Goal: Information Seeking & Learning: Learn about a topic

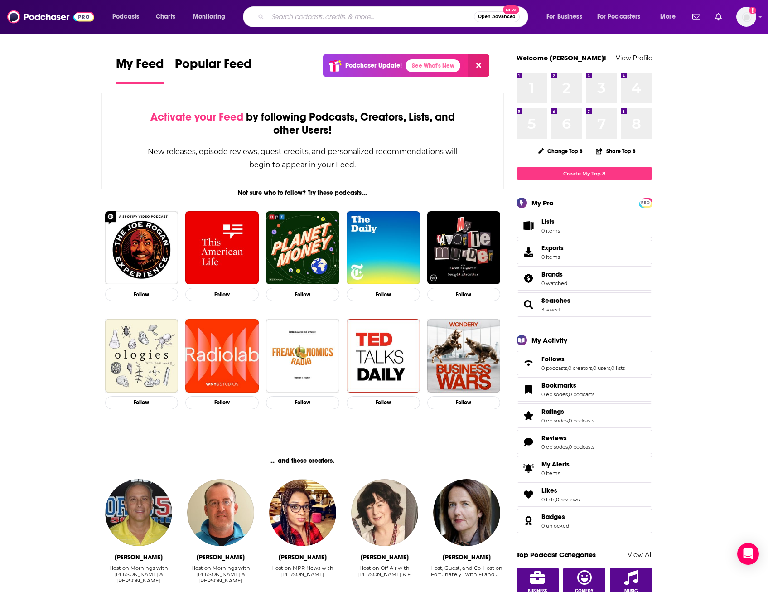
click at [366, 22] on input "Search podcasts, credits, & more..." at bounding box center [371, 17] width 206 height 14
type input "the powers that be"
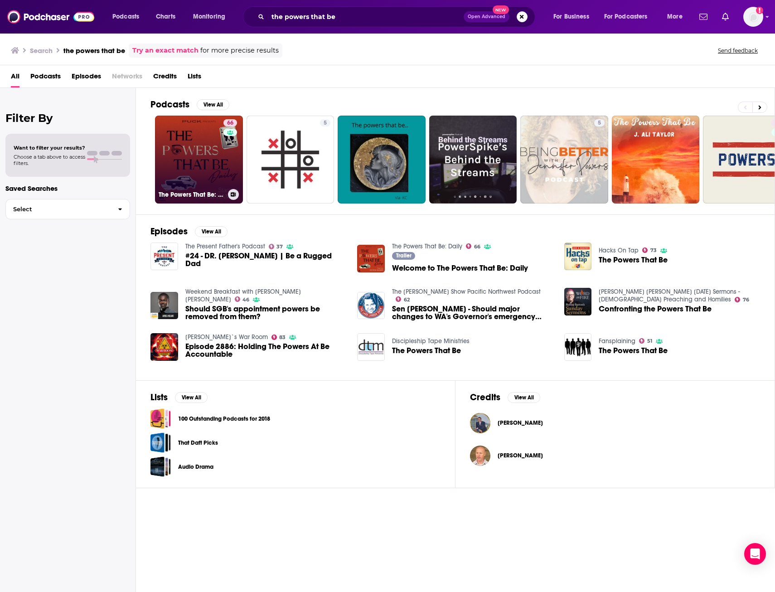
click at [214, 145] on link "66 The Powers That Be: Daily" at bounding box center [199, 160] width 88 height 88
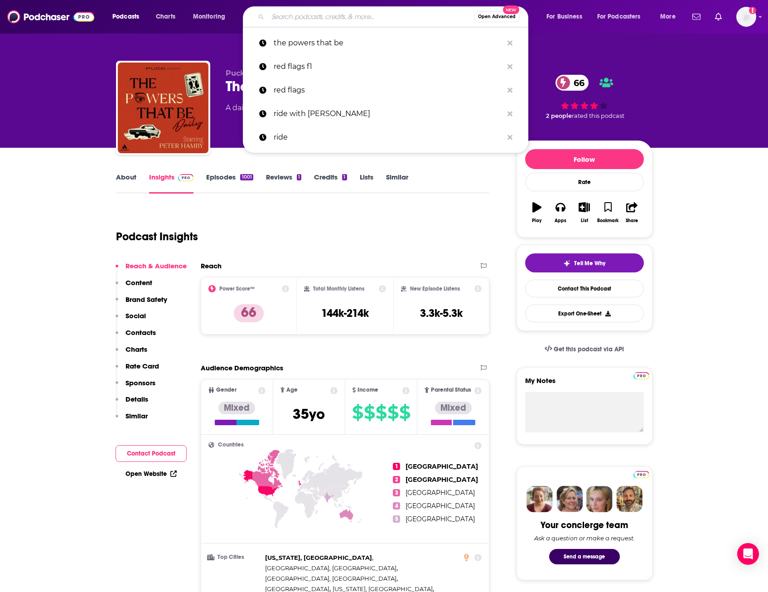
click at [369, 17] on input "Search podcasts, credits, & more..." at bounding box center [371, 17] width 206 height 14
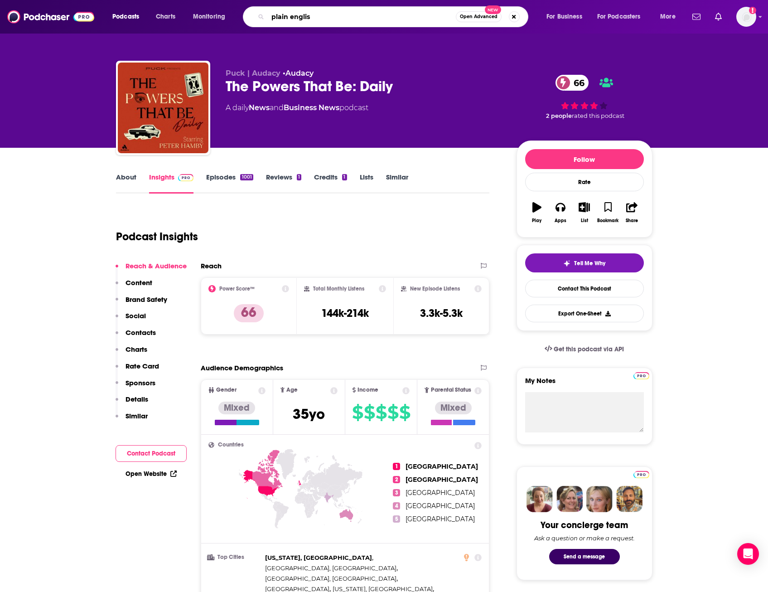
type input "plain english"
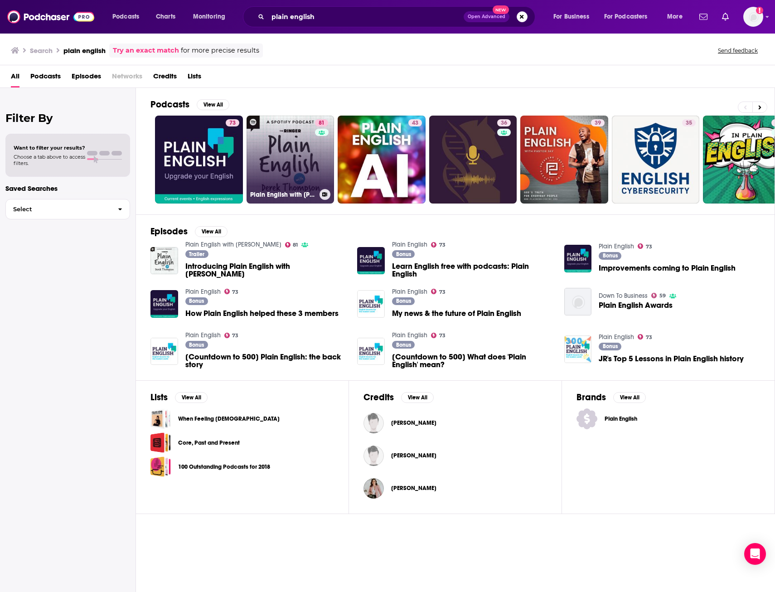
click at [296, 155] on link "81 Plain English with [PERSON_NAME]" at bounding box center [290, 160] width 88 height 88
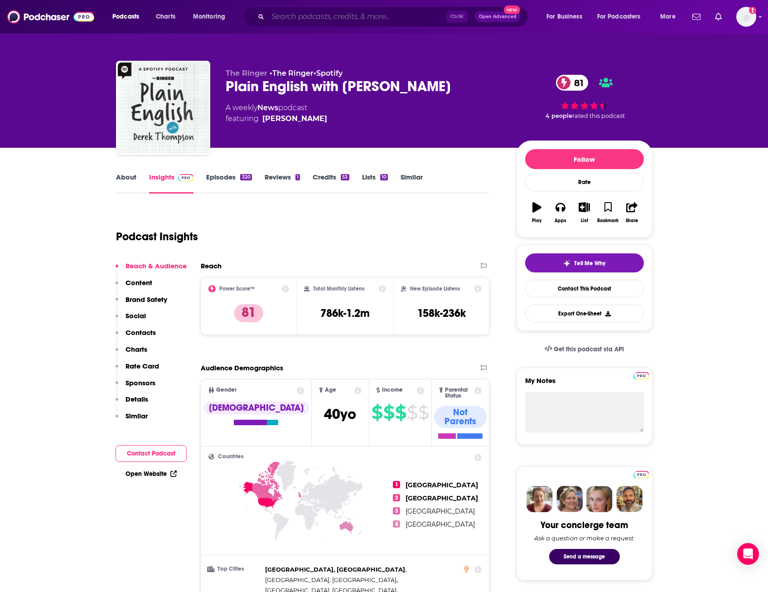
click at [292, 19] on input "Search podcasts, credits, & more..." at bounding box center [357, 17] width 179 height 14
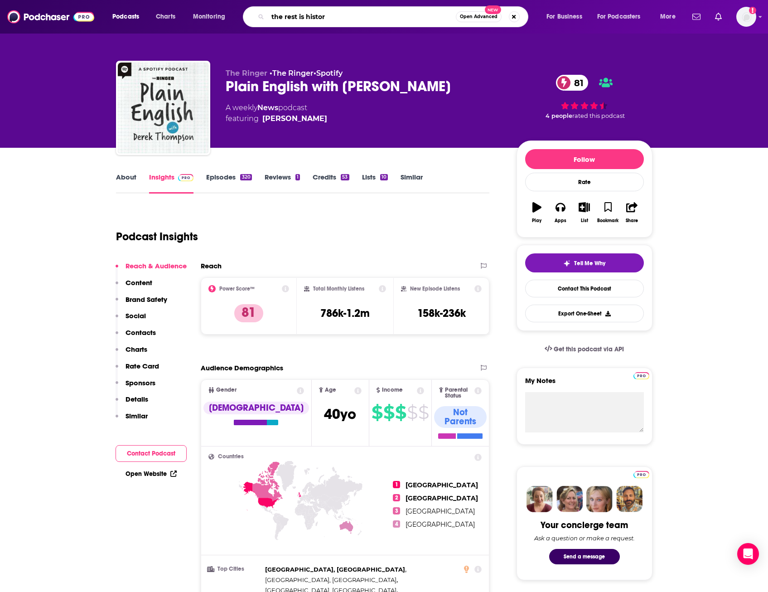
type input "the rest is history"
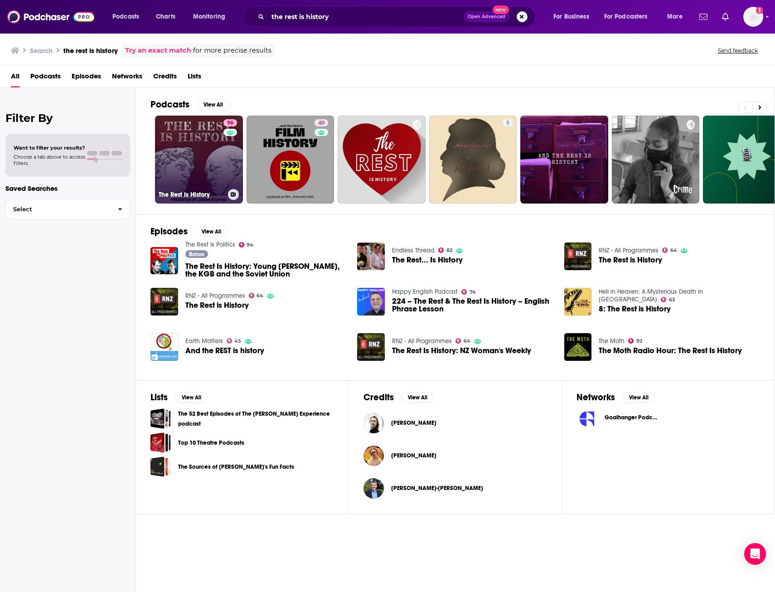
click at [200, 142] on link "96 The Rest Is History" at bounding box center [199, 160] width 88 height 88
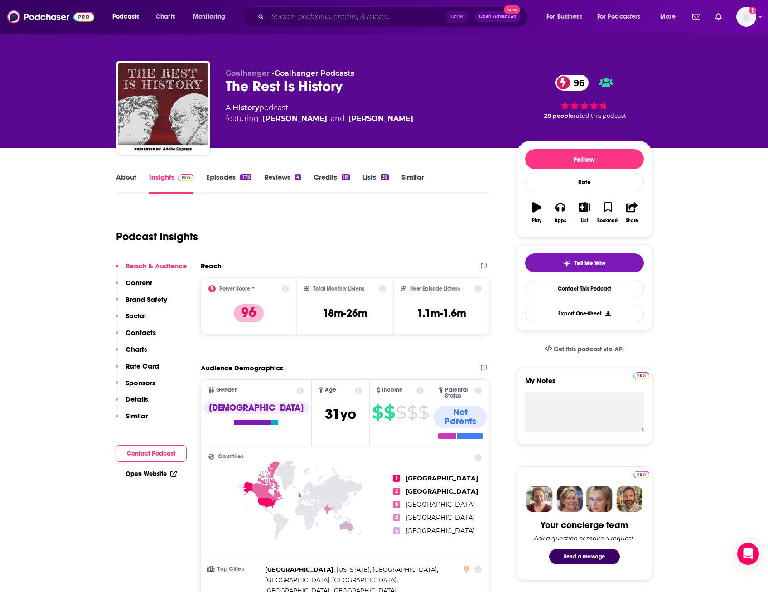
click at [317, 17] on input "Search podcasts, credits, & more..." at bounding box center [357, 17] width 179 height 14
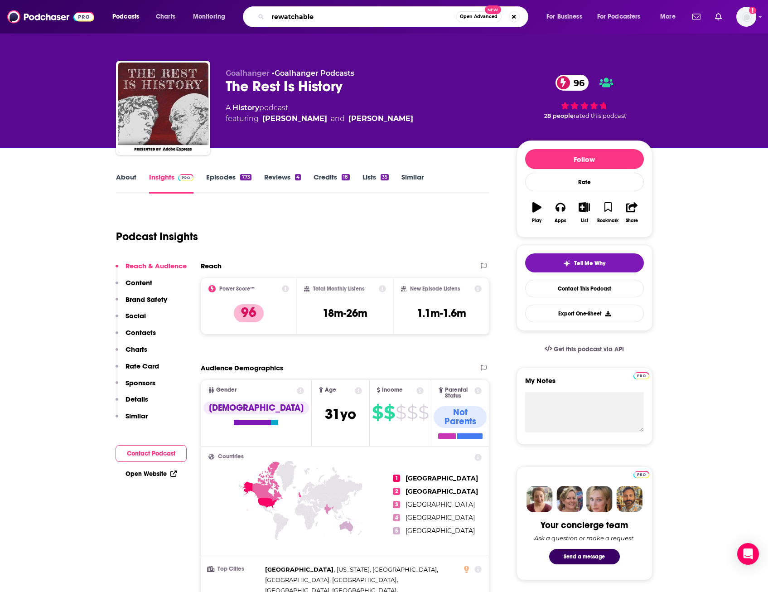
type input "rewatchables"
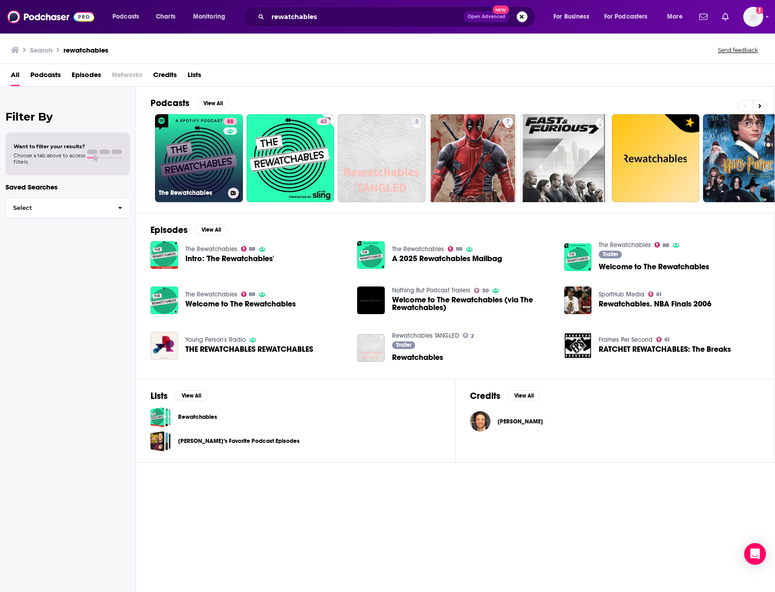
click at [208, 134] on link "88 The Rewatchables" at bounding box center [199, 158] width 88 height 88
